Goal: Find specific page/section: Find specific page/section

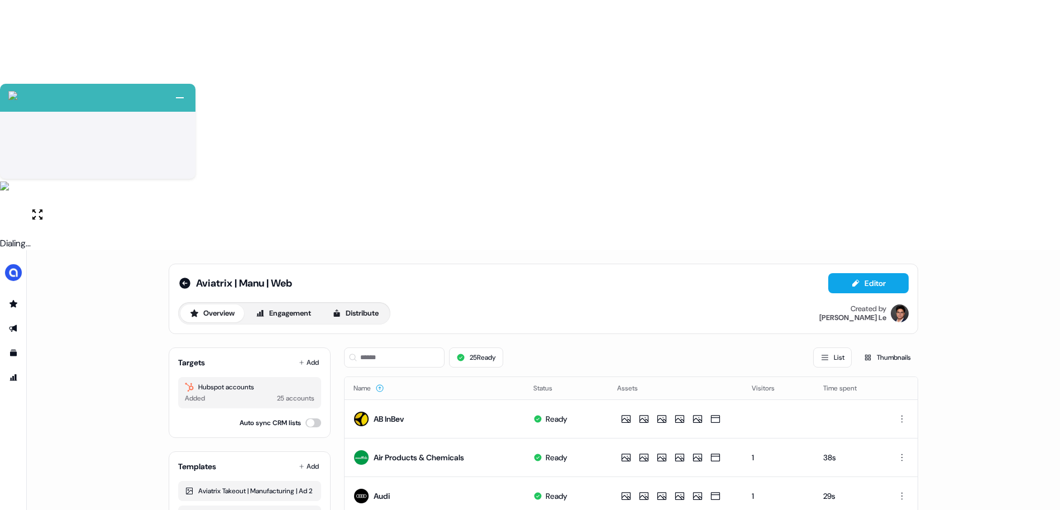
click at [131, 250] on div "Aviatrix | Manu | Web Editor Overview Engagement Distribute Created by Hugh Le …" at bounding box center [543, 505] width 1033 height 510
click at [181, 278] on icon at bounding box center [184, 283] width 11 height 11
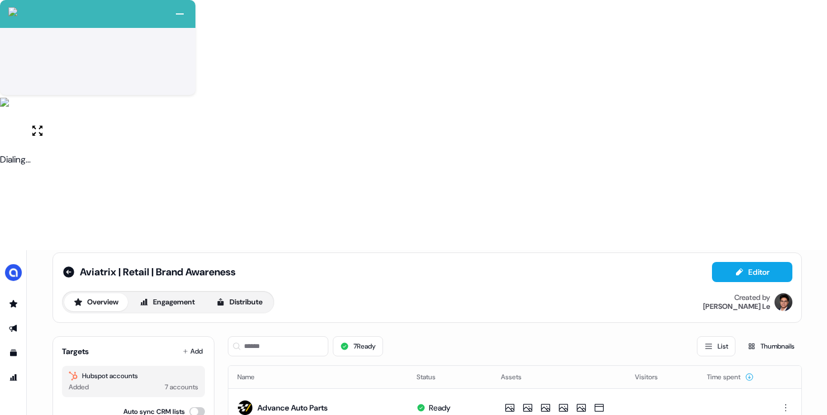
scroll to position [40, 0]
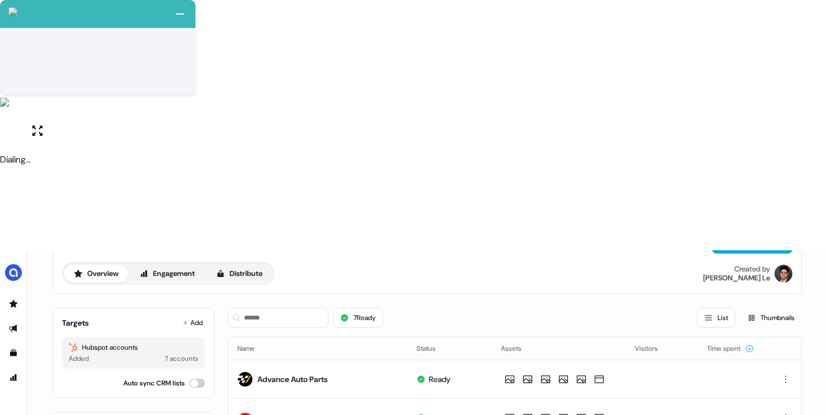
click at [160, 265] on button "Engagement" at bounding box center [167, 274] width 74 height 18
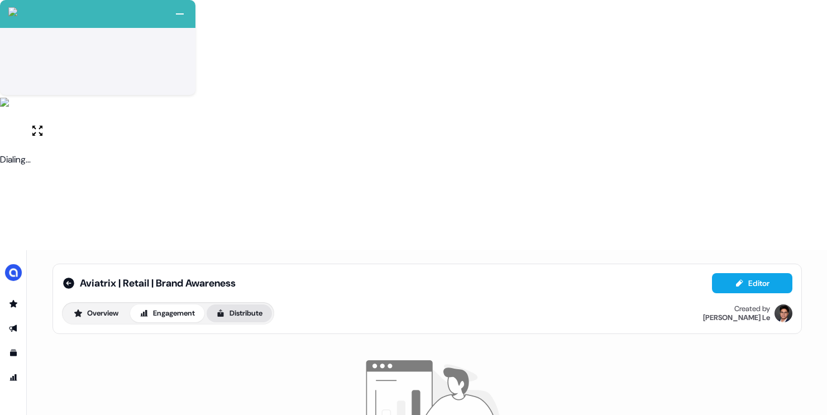
click at [242, 304] on button "Distribute" at bounding box center [239, 313] width 65 height 18
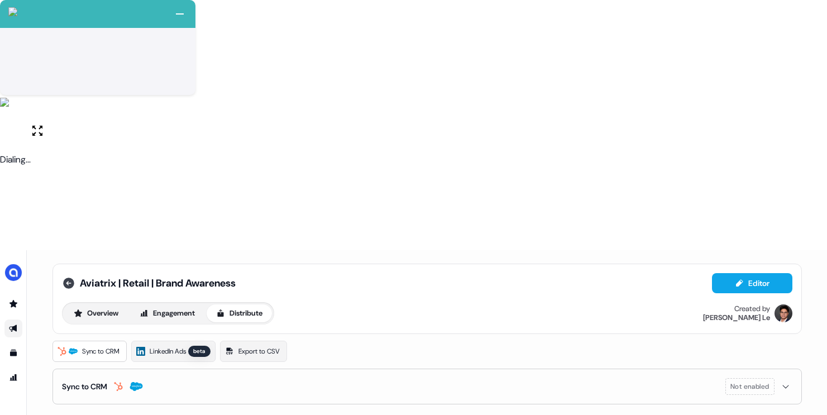
click at [74, 276] on icon at bounding box center [68, 282] width 13 height 13
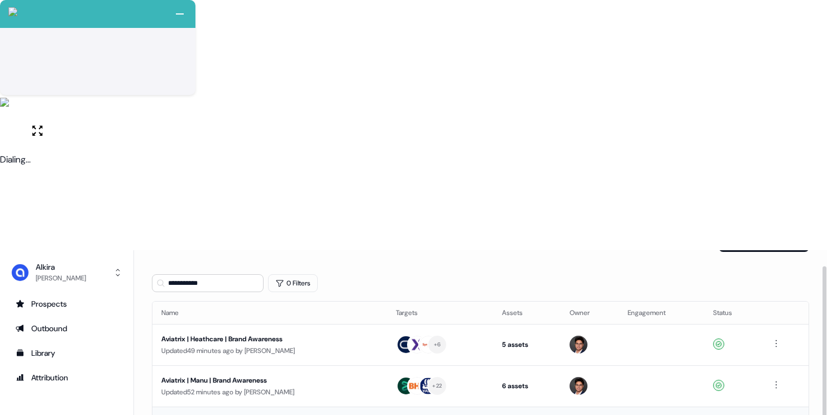
scroll to position [38, 0]
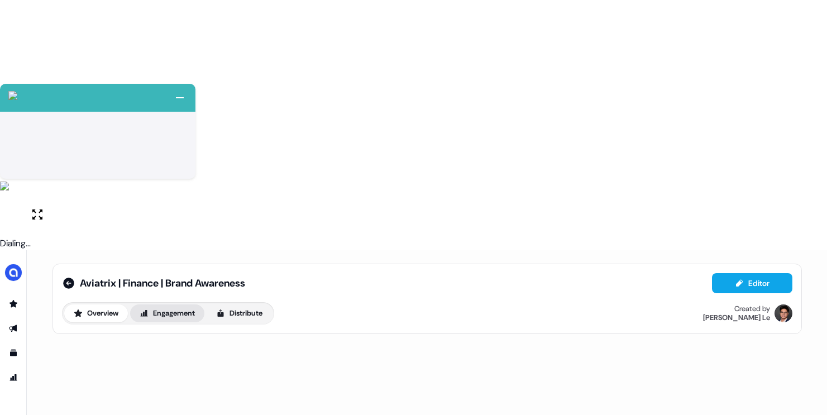
click at [185, 304] on button "Engagement" at bounding box center [167, 313] width 74 height 18
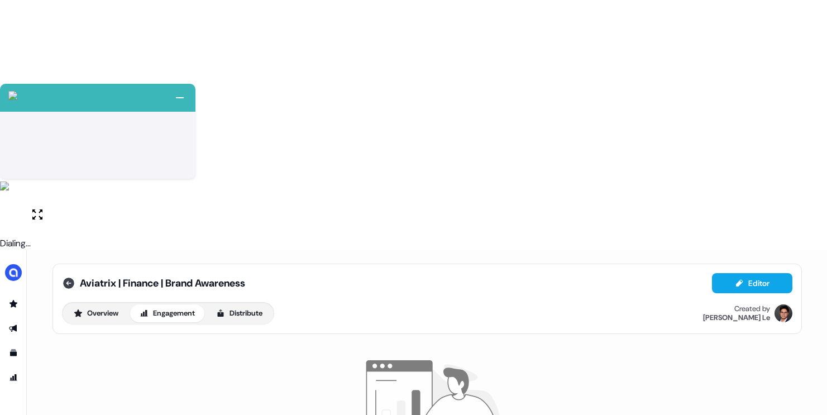
click at [68, 278] on icon at bounding box center [68, 283] width 11 height 11
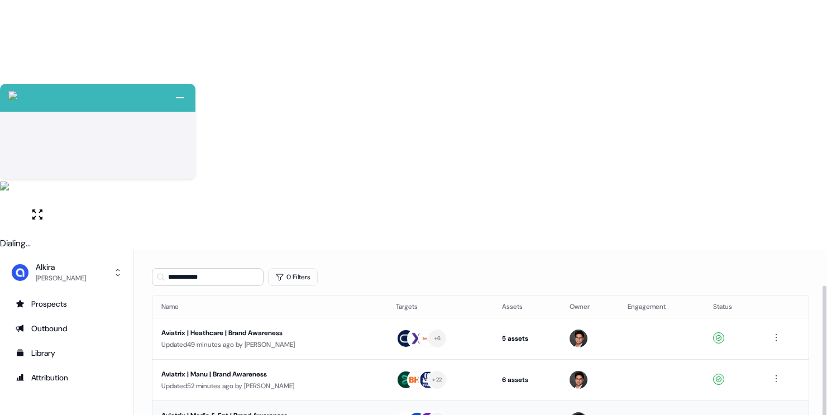
scroll to position [38, 0]
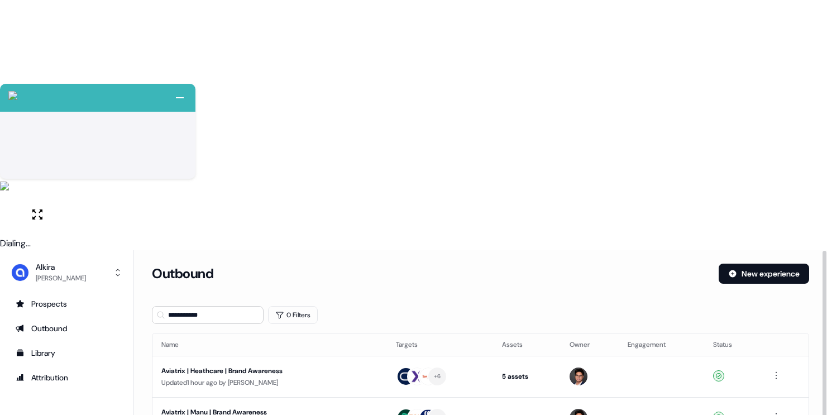
click at [440, 264] on div "Outbound New experience" at bounding box center [480, 281] width 657 height 34
